Goal: Information Seeking & Learning: Learn about a topic

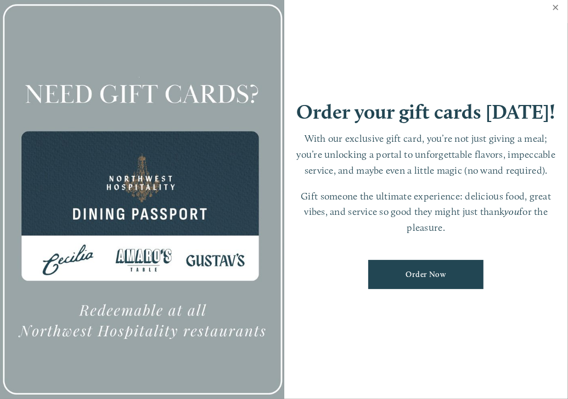
click at [553, 7] on link "Close" at bounding box center [555, 8] width 21 height 31
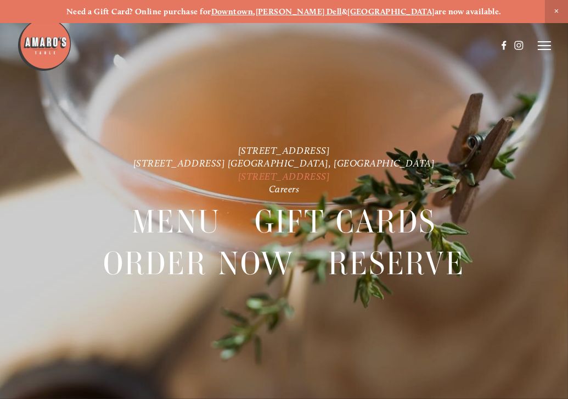
click at [314, 172] on link "[STREET_ADDRESS]" at bounding box center [284, 176] width 92 height 12
click at [537, 44] on header "Menu Order Now Visit Gallery 0" at bounding box center [284, 45] width 534 height 91
click at [543, 46] on line at bounding box center [544, 46] width 13 height 0
click at [358, 45] on span "Menu" at bounding box center [363, 45] width 20 height 9
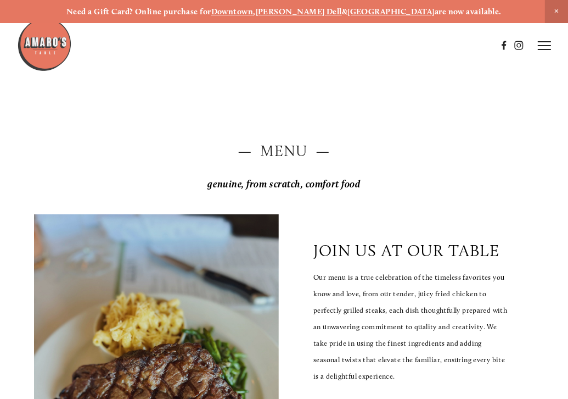
click at [278, 211] on div "join us at our table Our menu is a true celebration of the timeless favorites y…" at bounding box center [284, 393] width 519 height 377
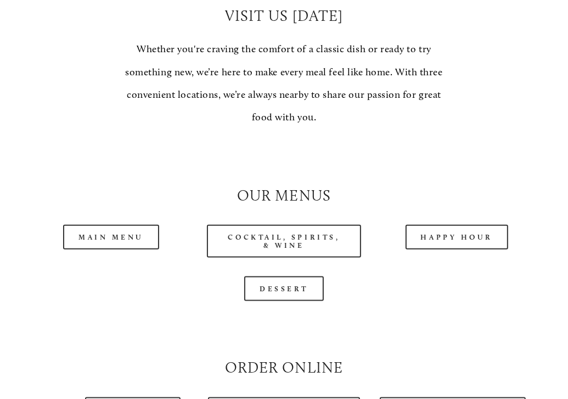
scroll to position [821, 0]
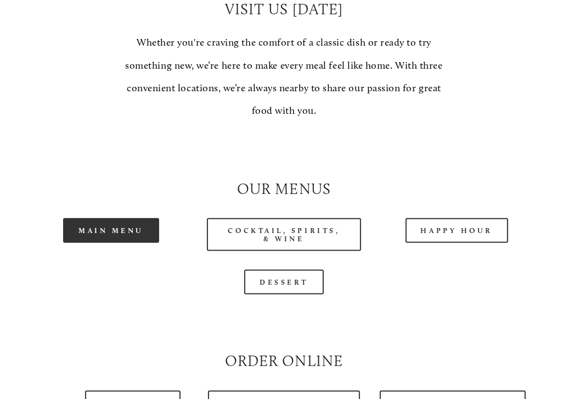
click at [129, 235] on link "Main Menu" at bounding box center [111, 230] width 96 height 25
